Goal: Task Accomplishment & Management: Manage account settings

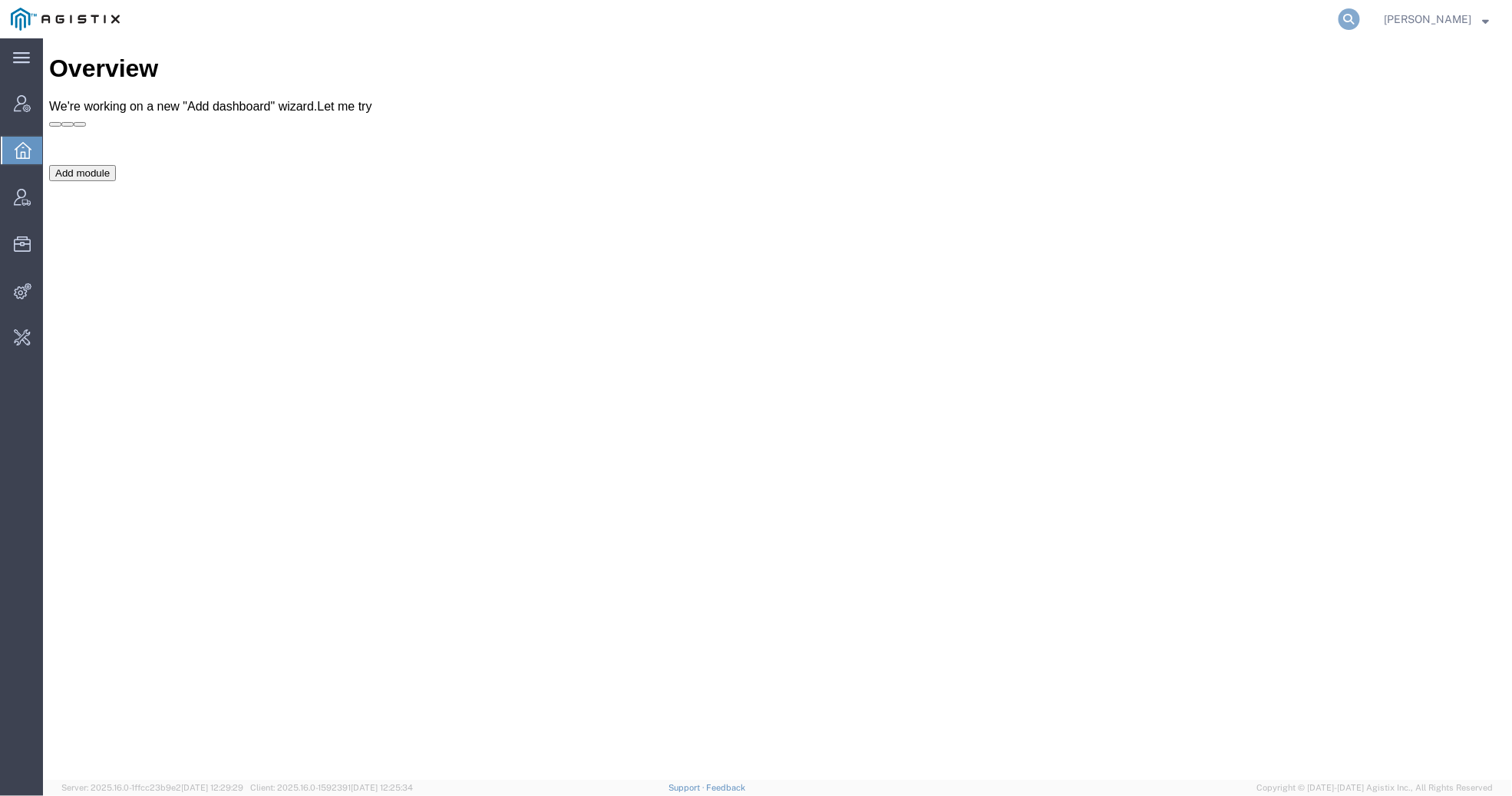
click at [1339, 21] on icon at bounding box center [1349, 19] width 22 height 22
type input "syneos health"
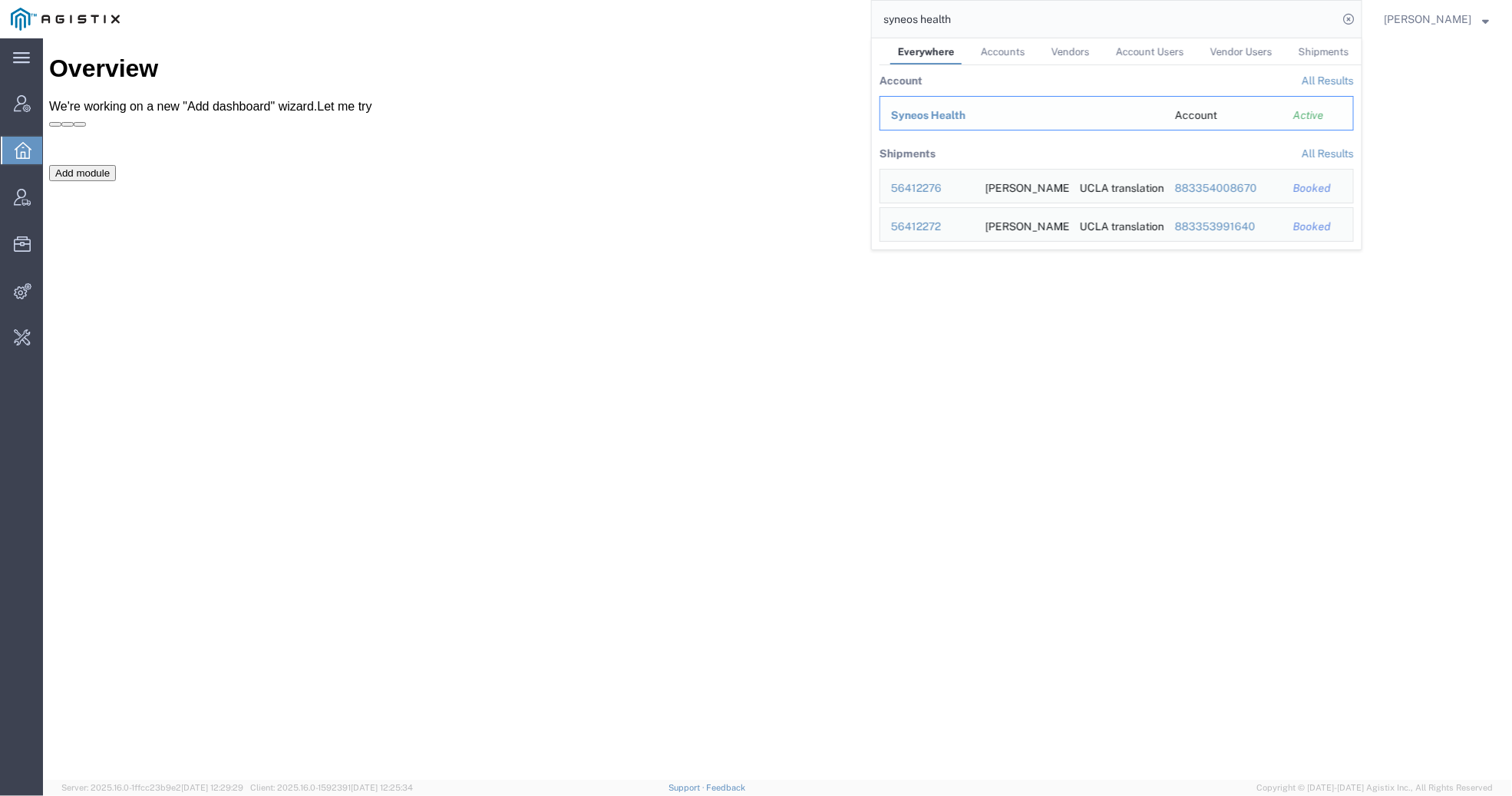
click at [941, 121] on div "Syneos Health" at bounding box center [1022, 115] width 262 height 16
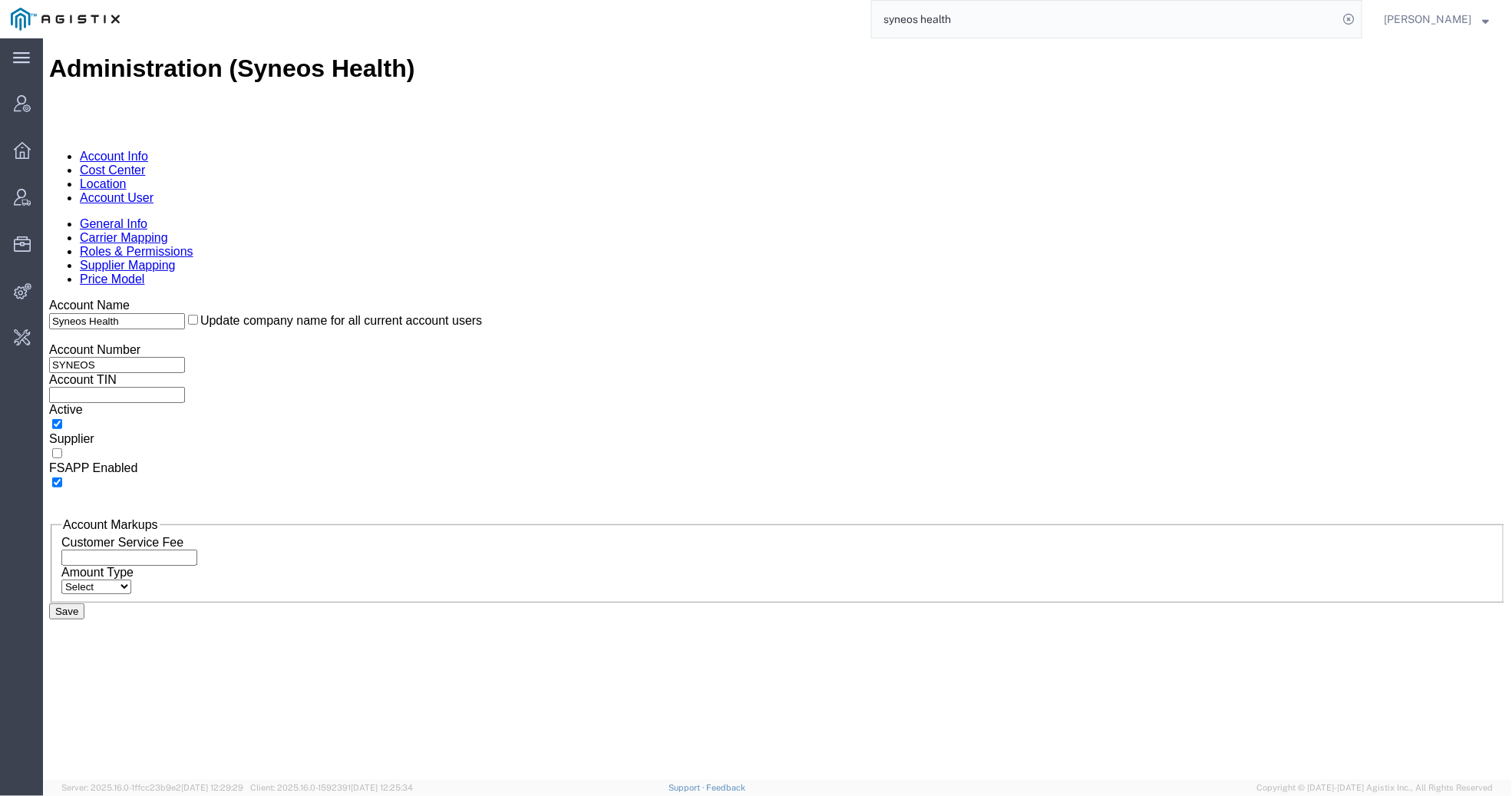
click at [153, 190] on link "Account User" at bounding box center [115, 197] width 74 height 13
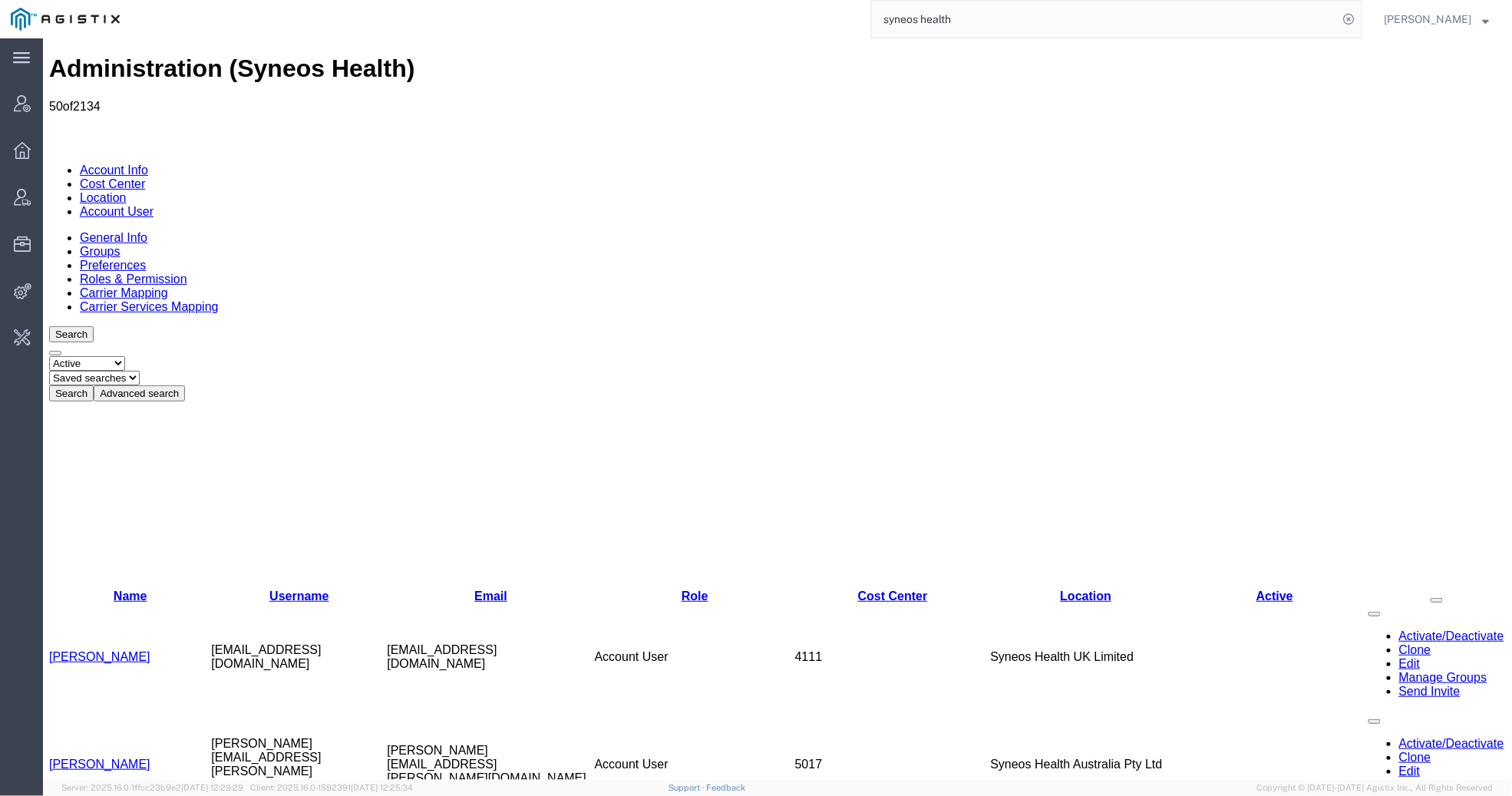
click at [184, 384] on button "Advanced search" at bounding box center [138, 392] width 91 height 16
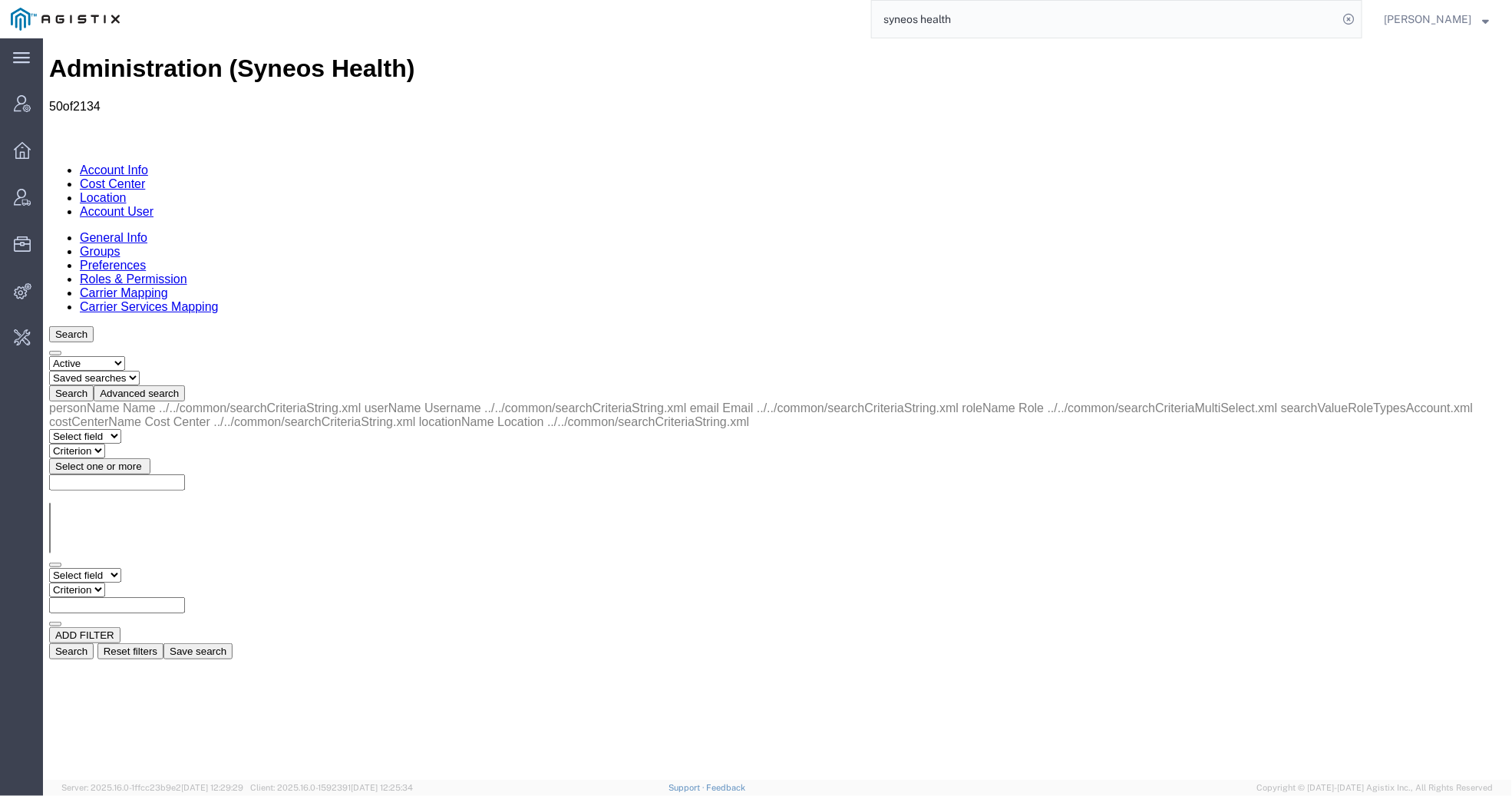
select select "personName"
select select "startswith"
click at [184, 596] on input "jl" at bounding box center [116, 604] width 136 height 16
type input "[PERSON_NAME]"
click at [93, 642] on button "Search" at bounding box center [70, 650] width 44 height 16
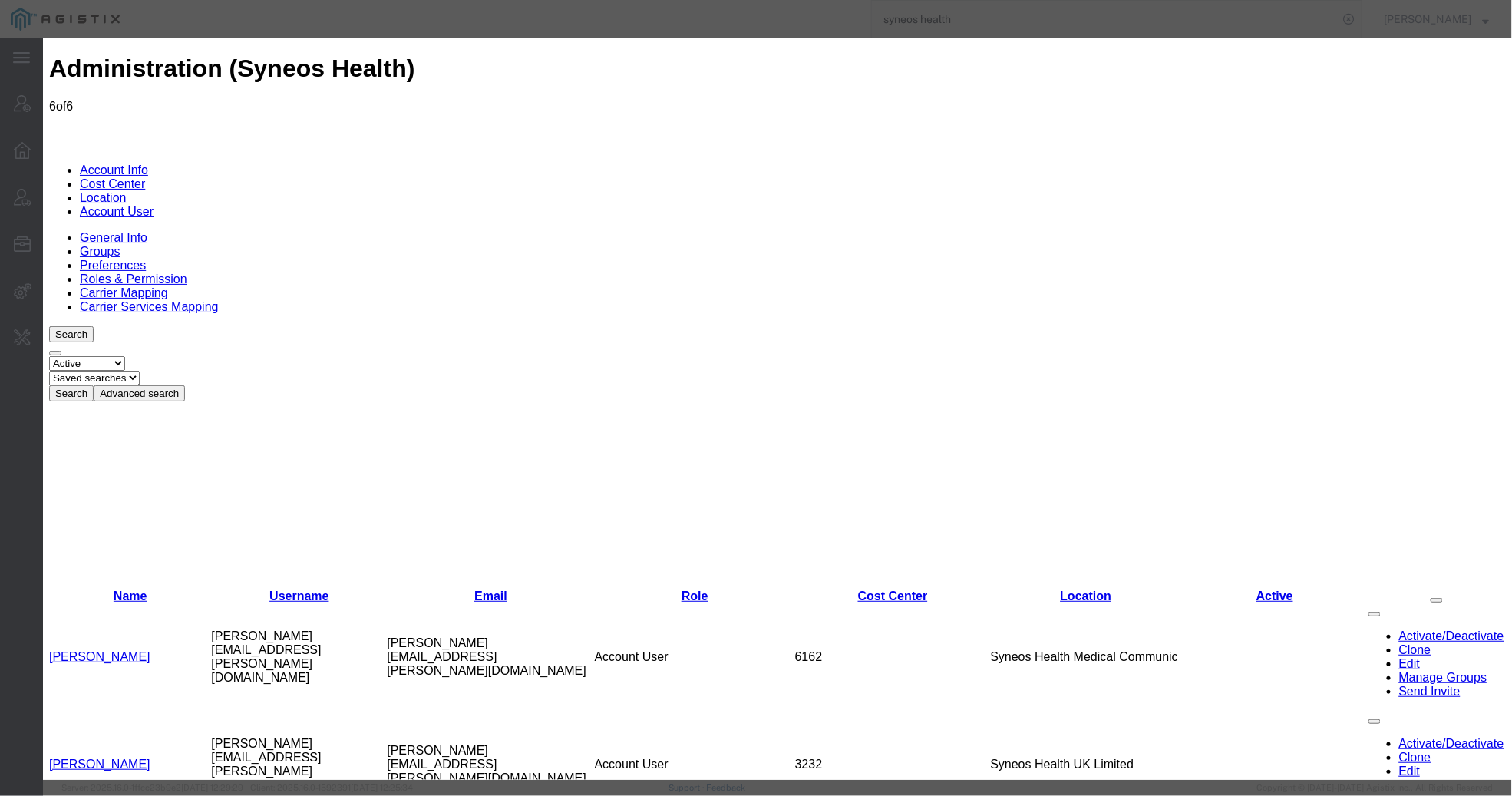
select select "DEPARTMENT"
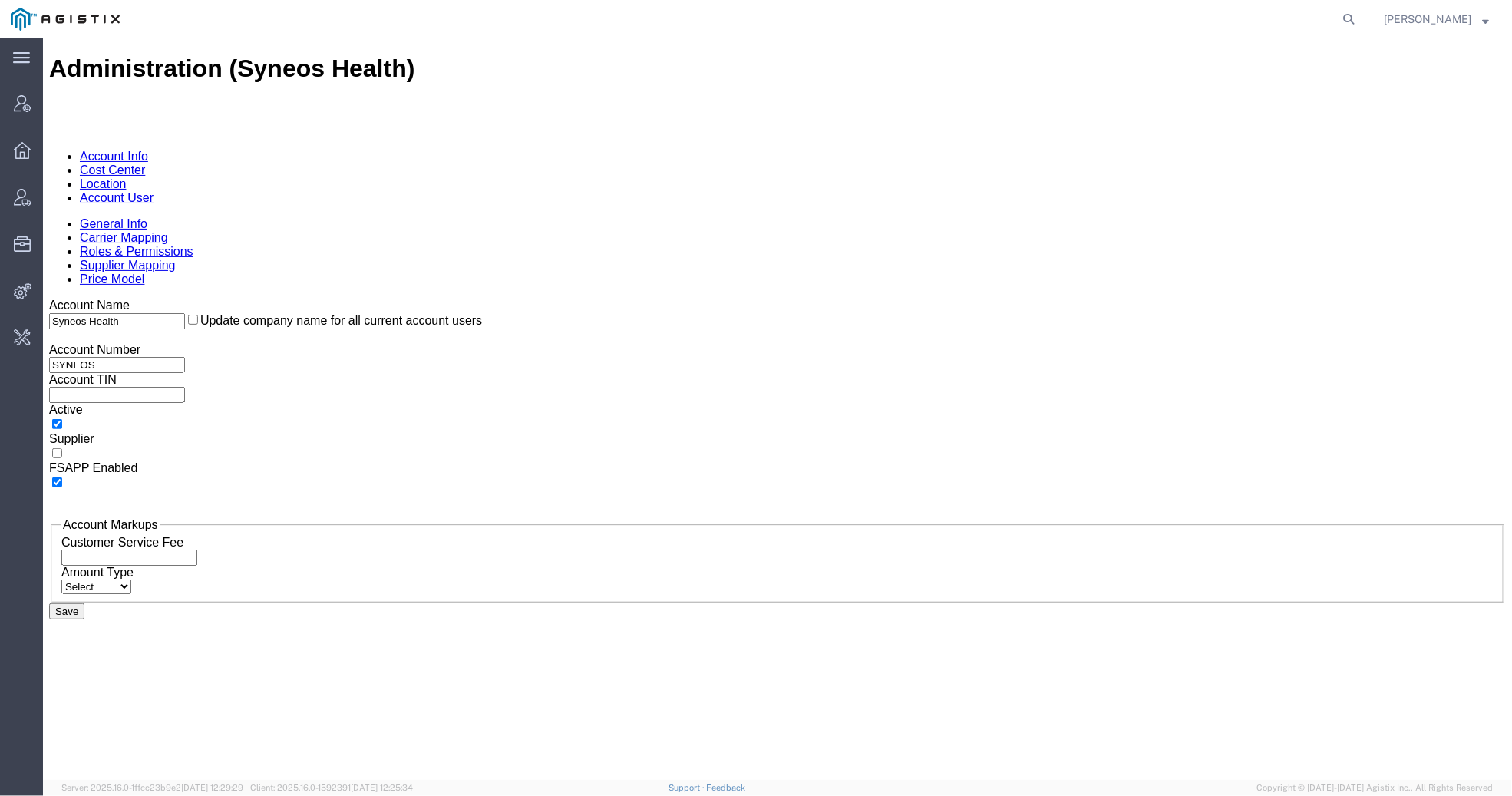
click at [153, 190] on link "Account User" at bounding box center [115, 197] width 74 height 13
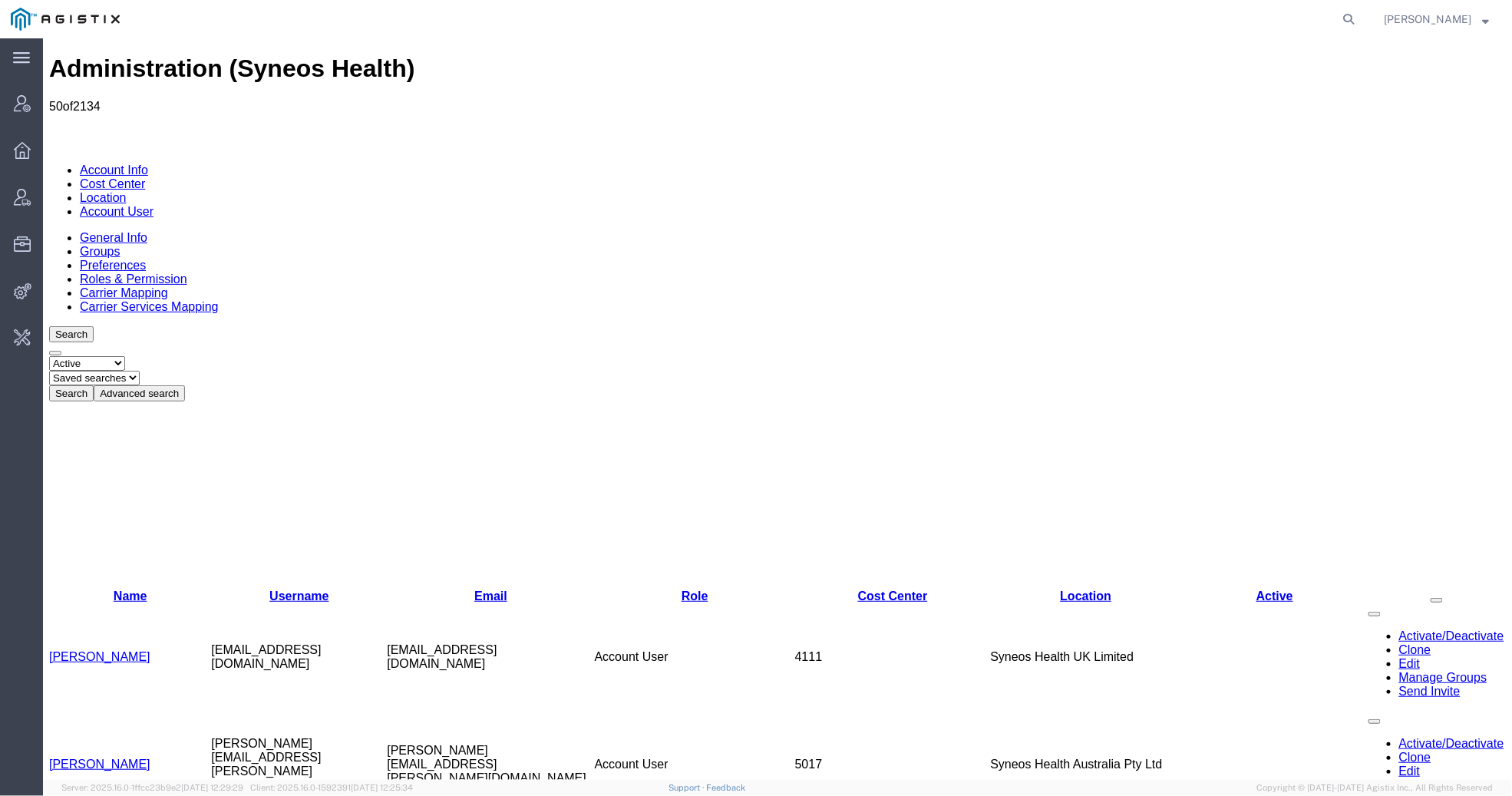
click at [178, 387] on icon at bounding box center [178, 393] width 0 height 11
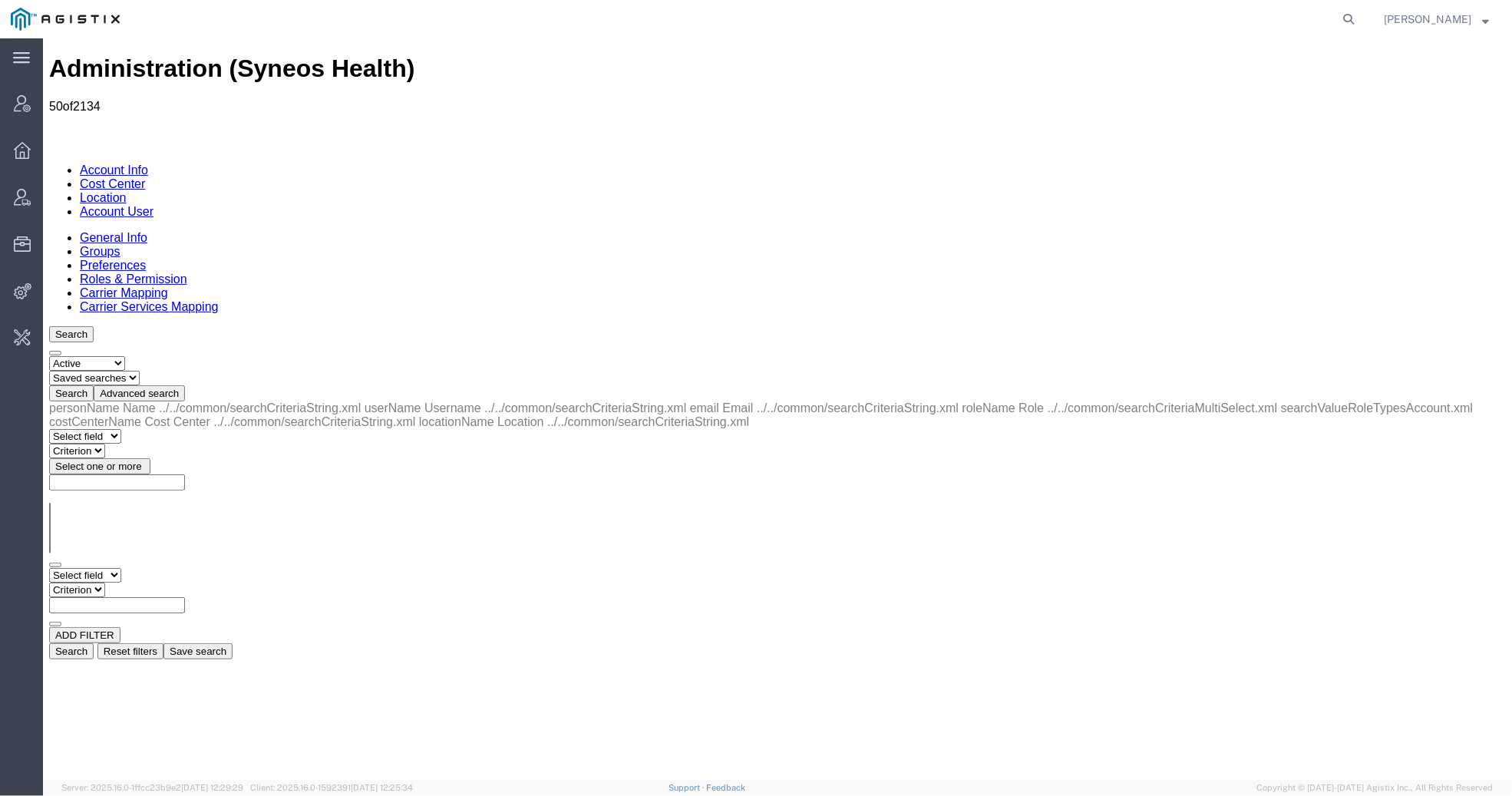
select select "personName"
select select "startswith"
type input "julie"
click at [93, 642] on button "Search" at bounding box center [70, 650] width 44 height 16
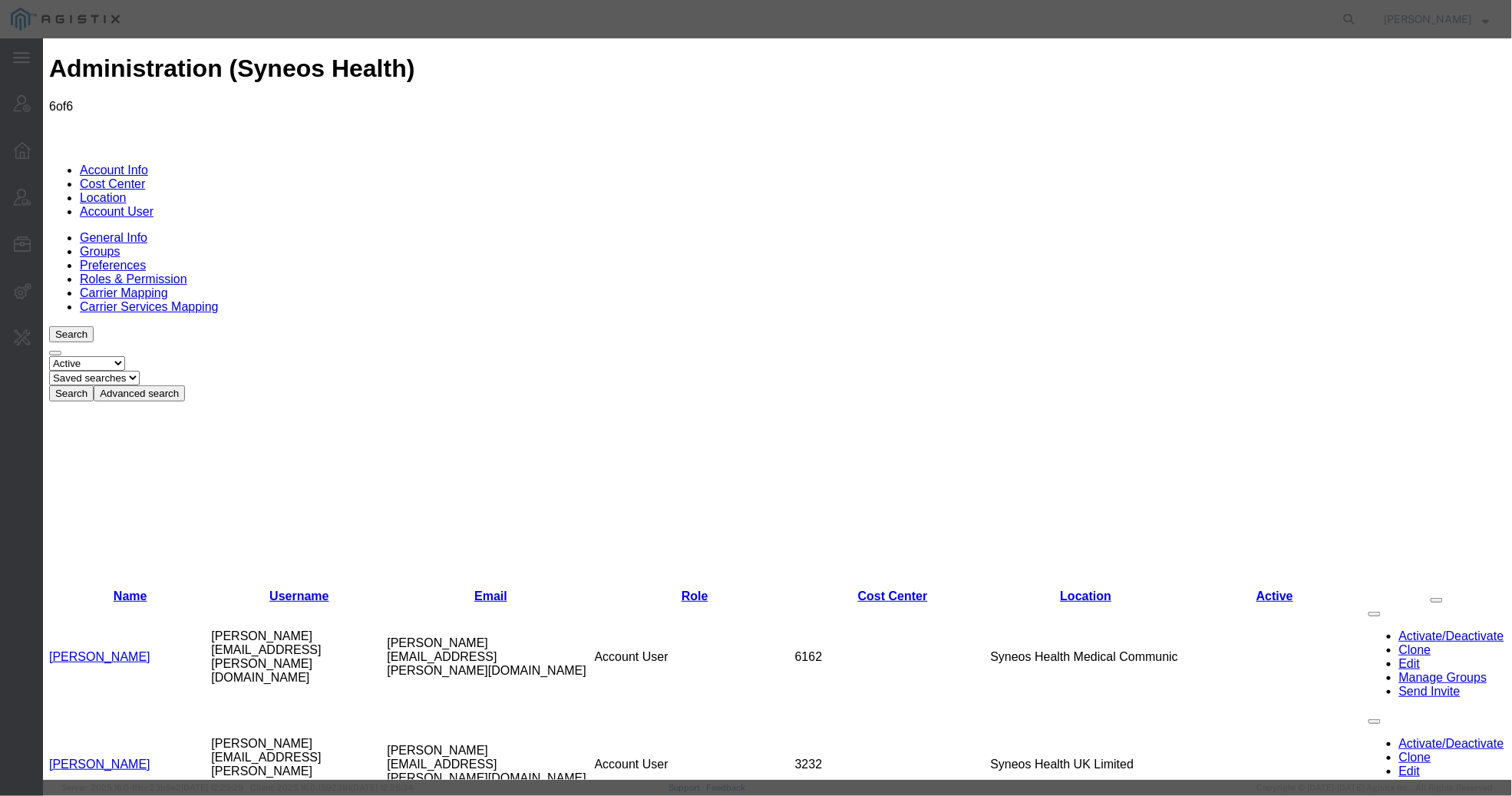
select select "DEPARTMENT"
drag, startPoint x: 1411, startPoint y: 66, endPoint x: 1200, endPoint y: 264, distance: 289.4
